Goal: Check status: Check status

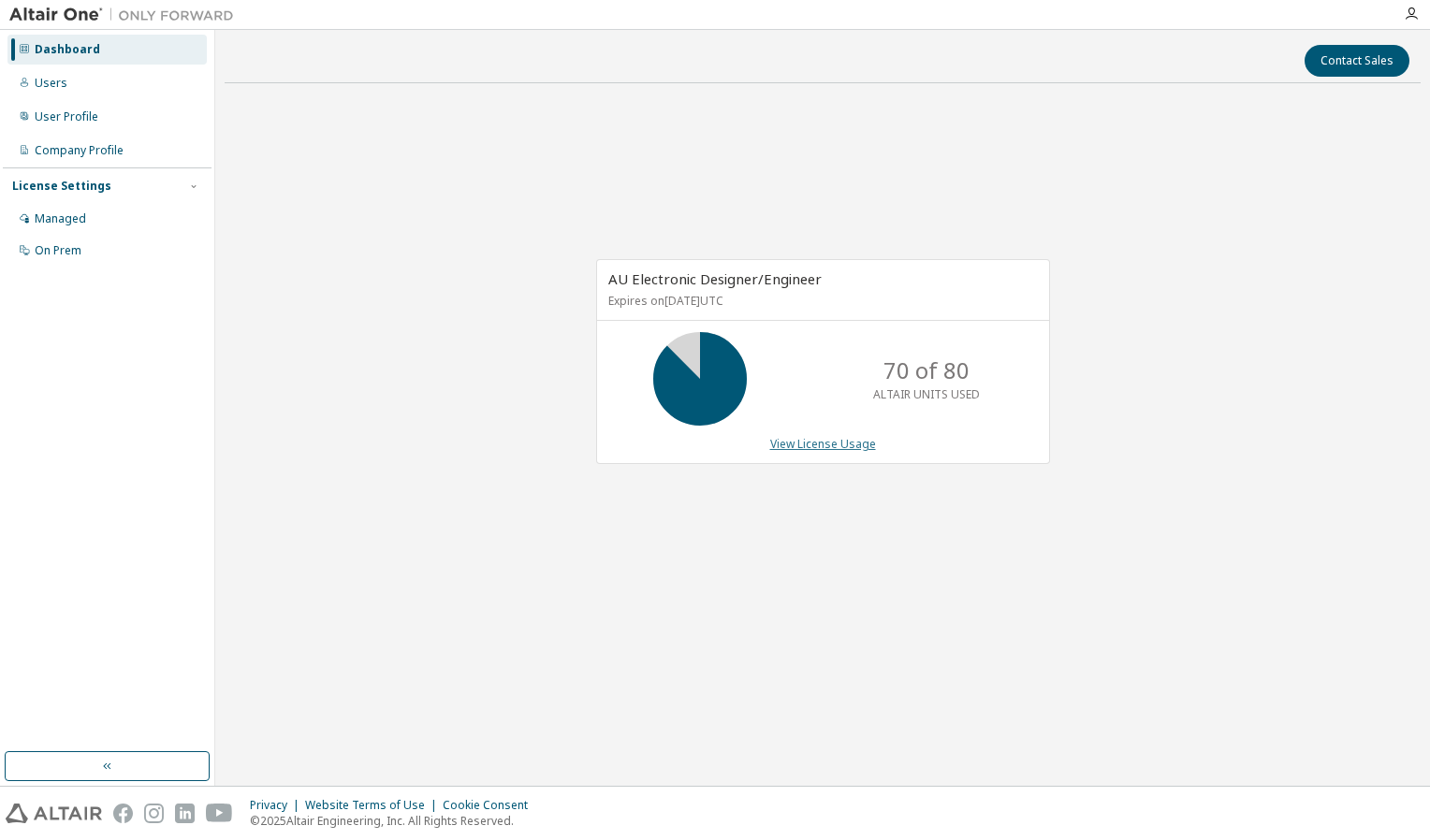
click at [824, 448] on link "View License Usage" at bounding box center [824, 444] width 106 height 16
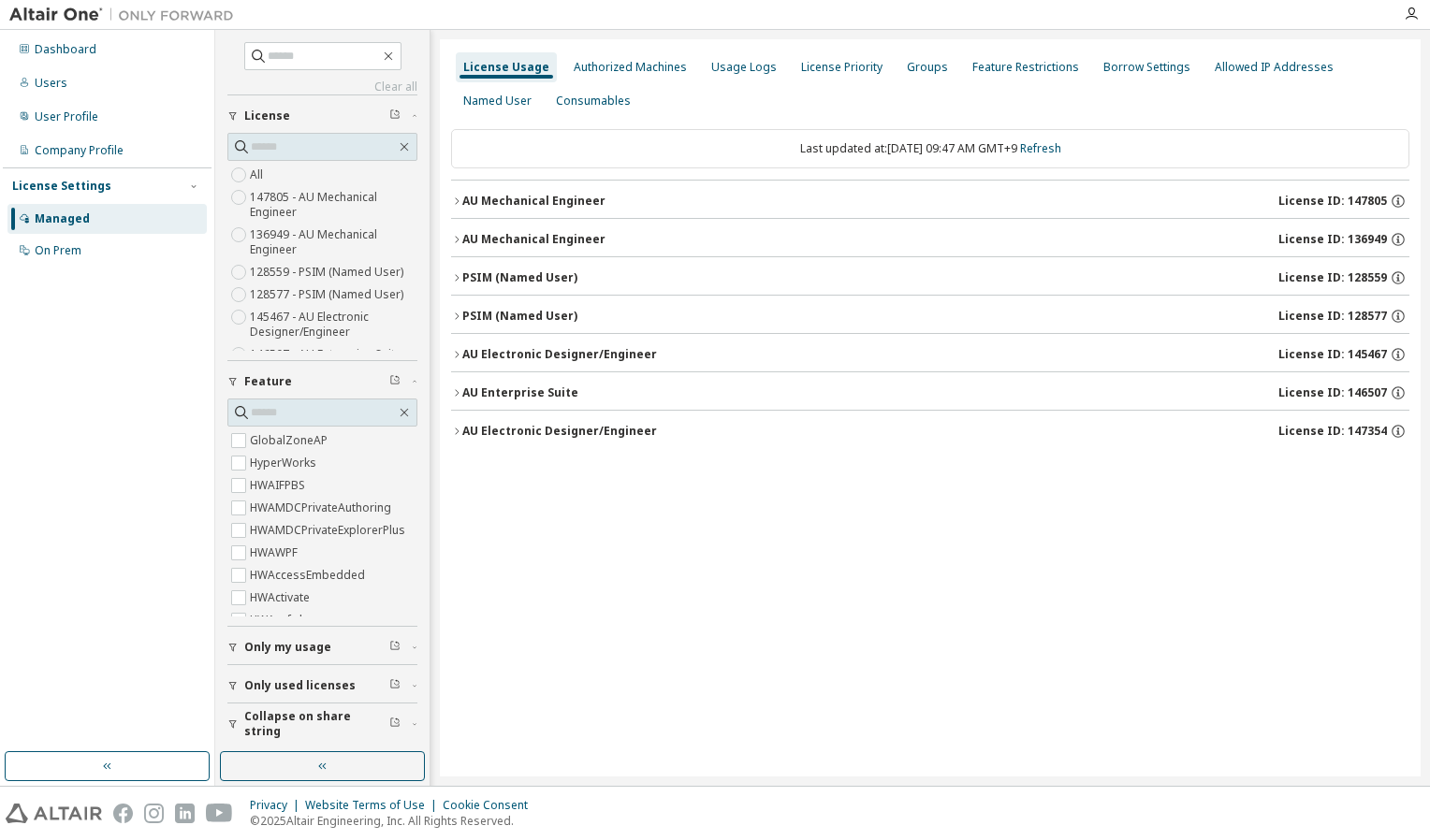
click at [455, 429] on icon "button" at bounding box center [456, 430] width 11 height 11
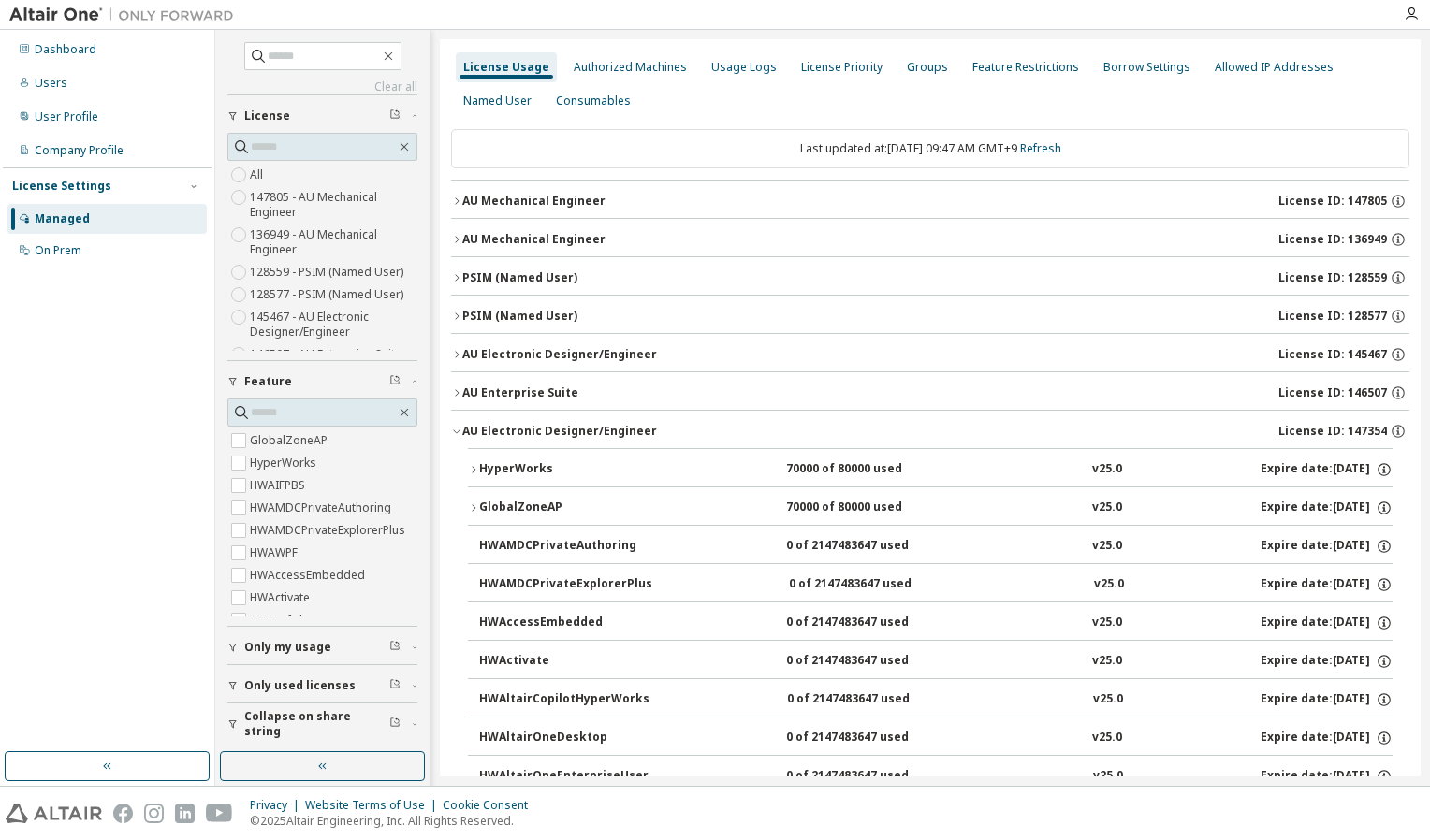
click at [472, 474] on button "HyperWorks 70000 of 80000 used v25.0 Expire date: 2026-08-01" at bounding box center [930, 470] width 925 height 41
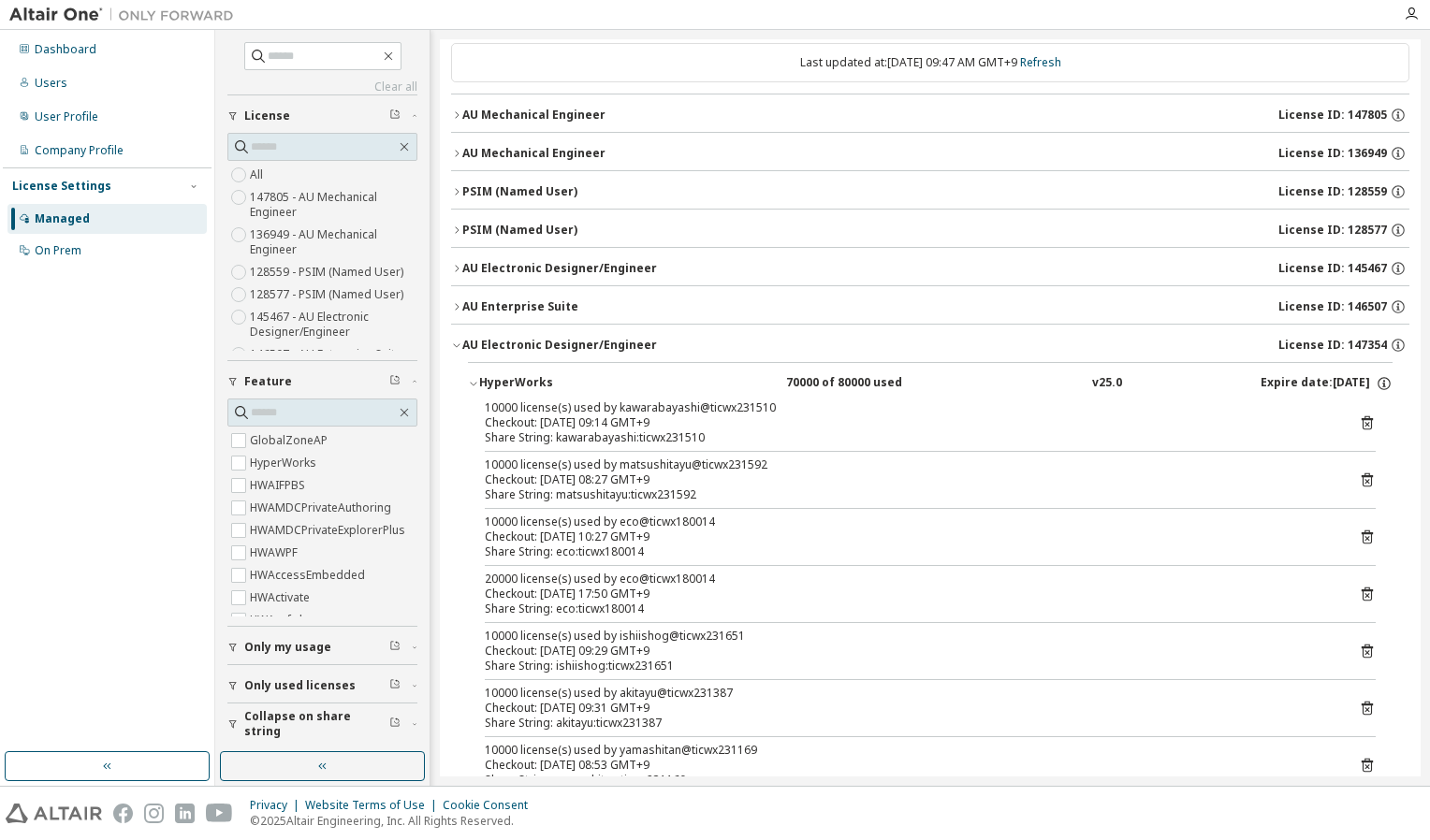
scroll to position [281, 0]
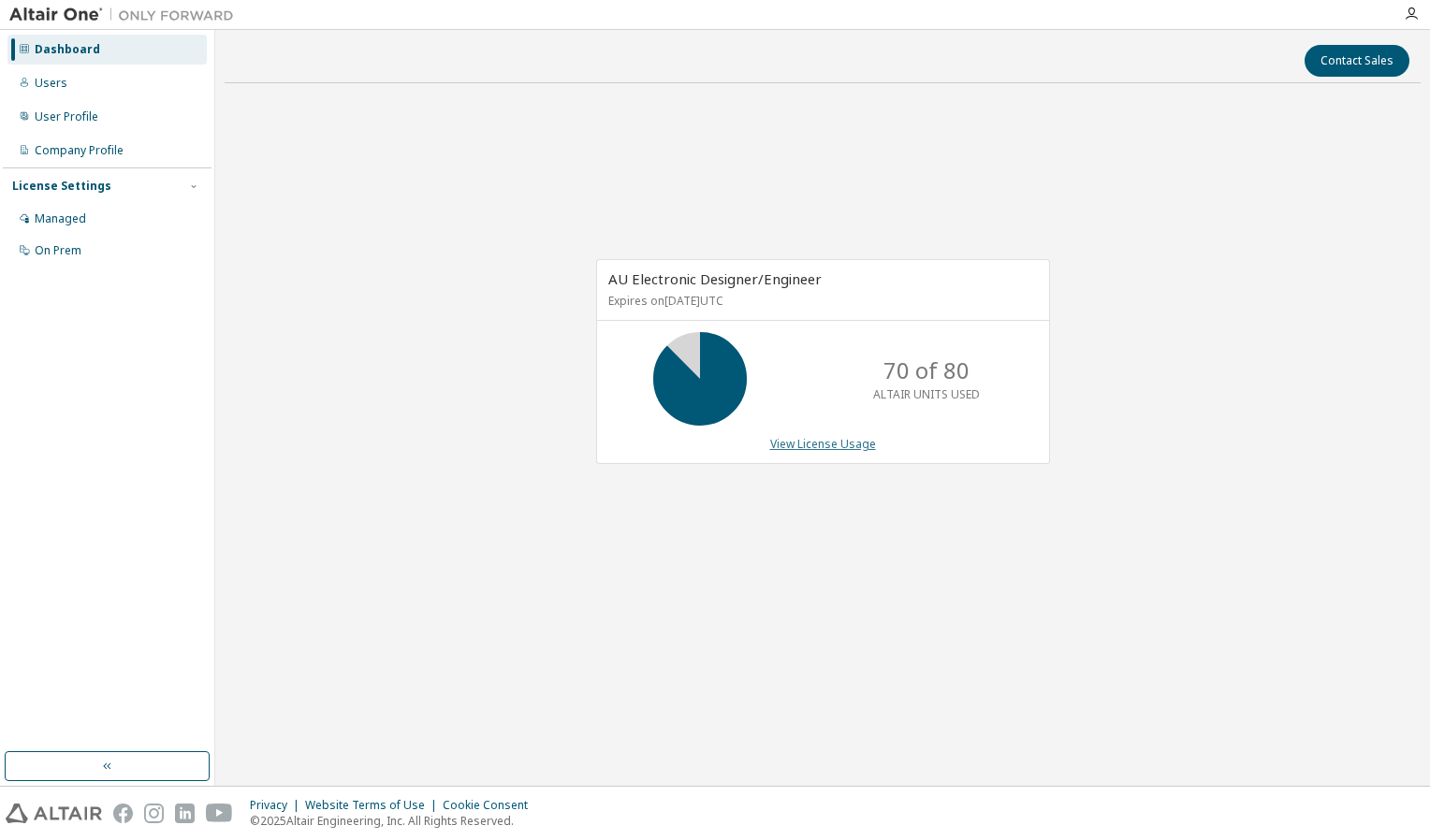
click at [846, 443] on link "View License Usage" at bounding box center [824, 444] width 106 height 16
